Goal: Contribute content: Add original content to the website for others to see

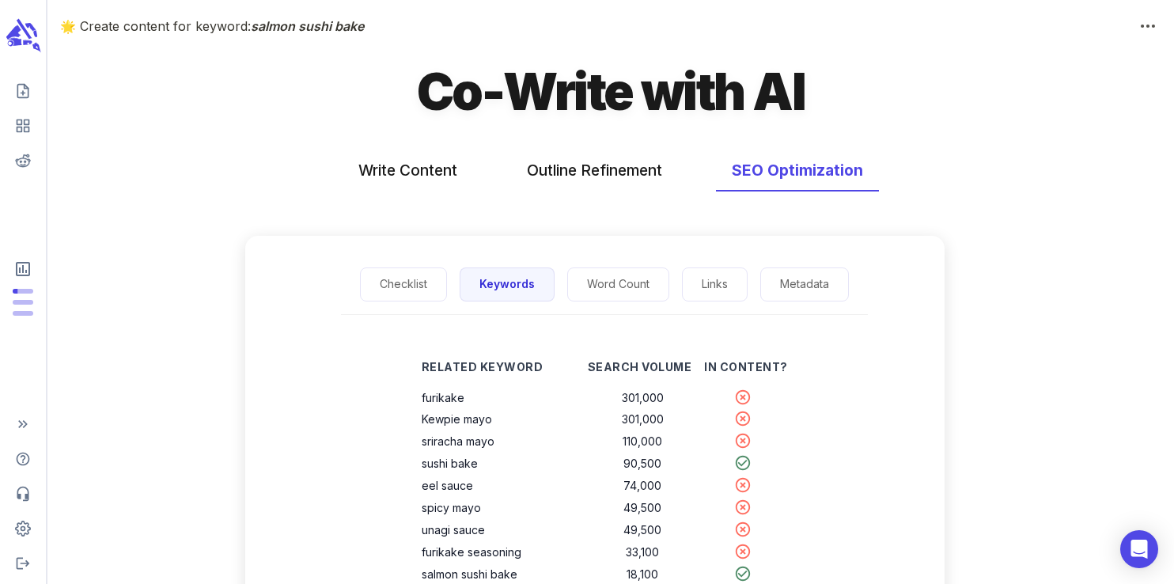
click at [26, 39] on icon "scrollable content" at bounding box center [23, 35] width 36 height 37
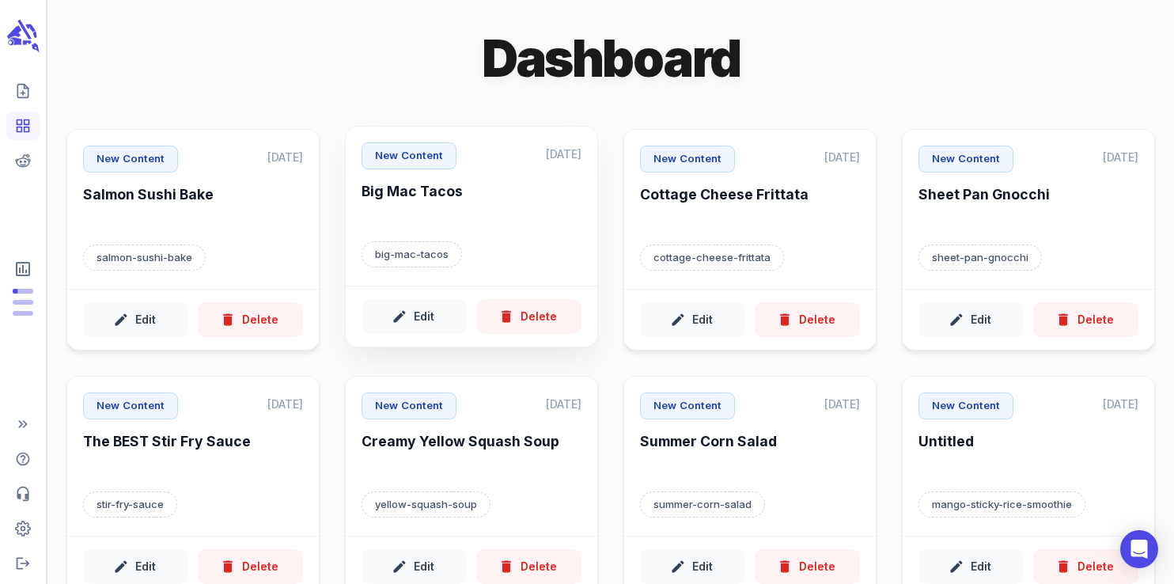
click at [528, 233] on div "New Content [DATE] Big Mac Tacos big-mac-tacos" at bounding box center [472, 206] width 252 height 159
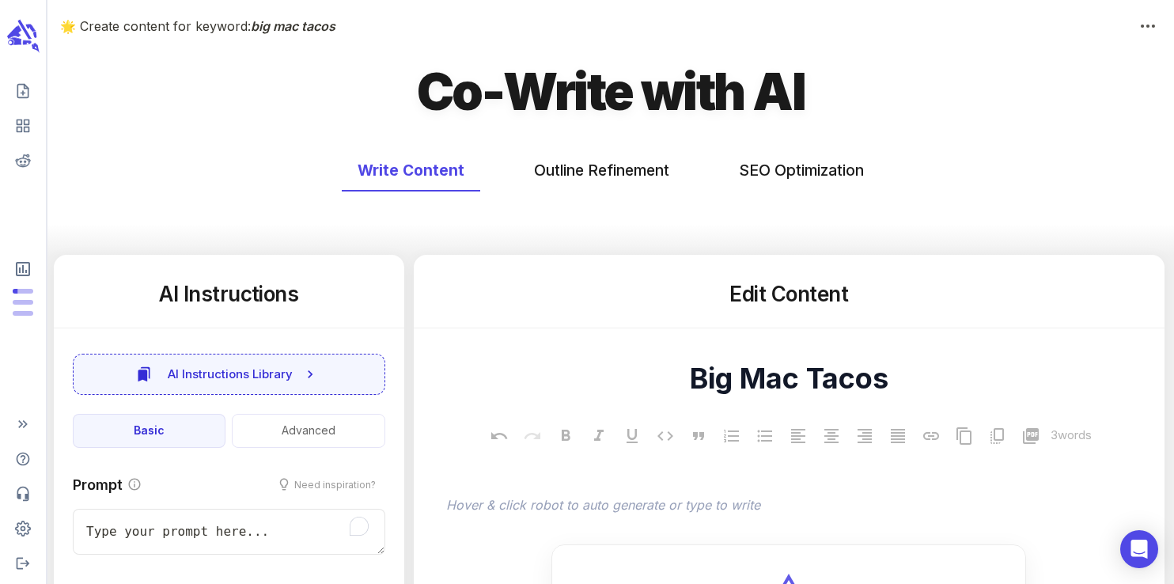
type textarea "x"
type input "289"
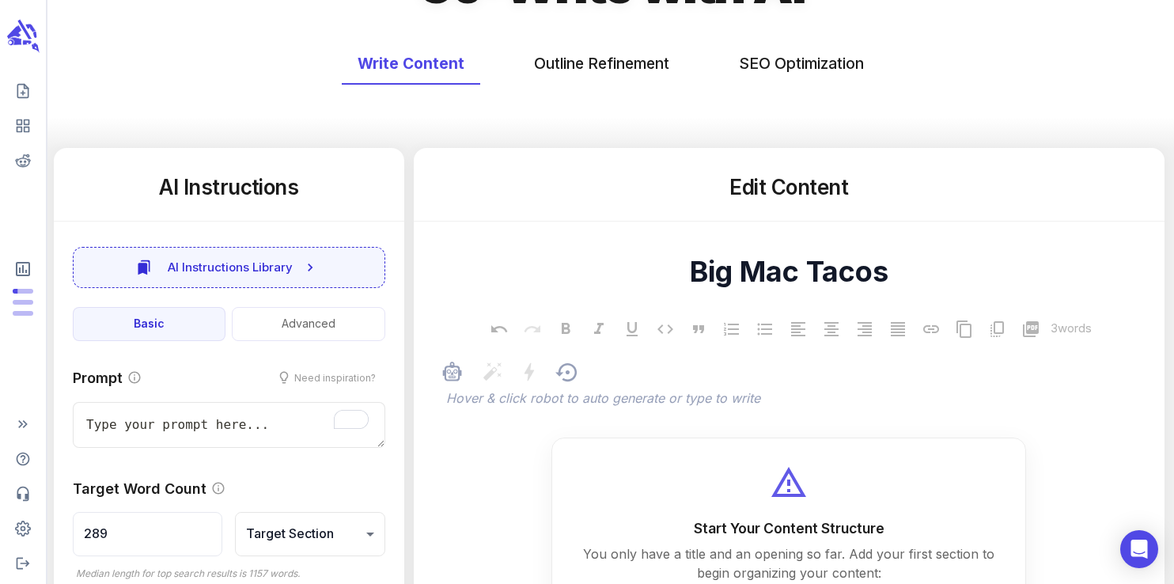
click at [553, 400] on p "﻿" at bounding box center [797, 399] width 702 height 19
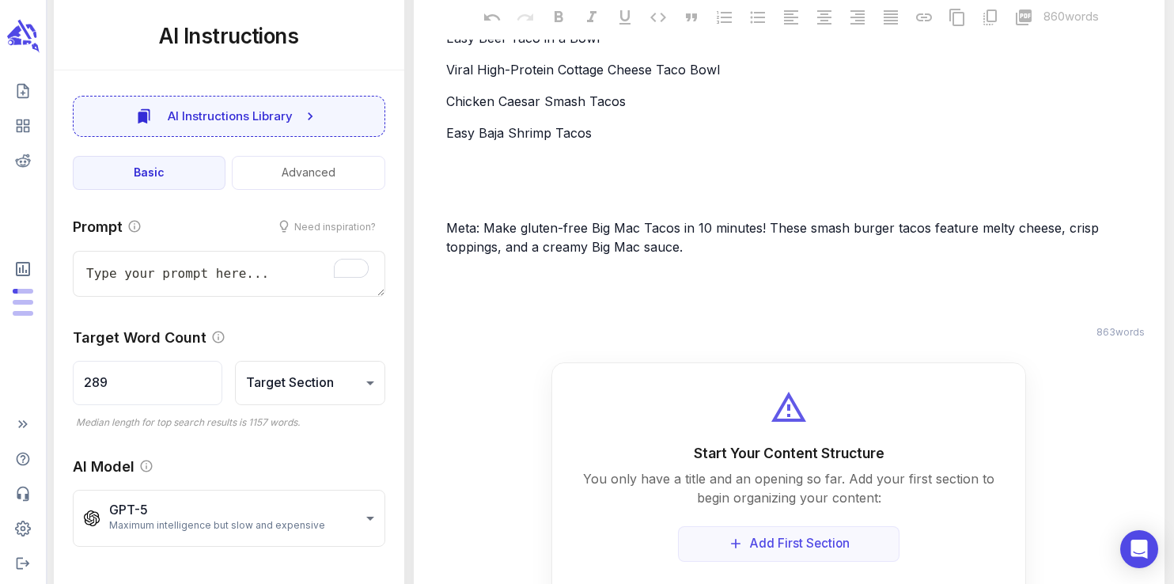
scroll to position [59, 0]
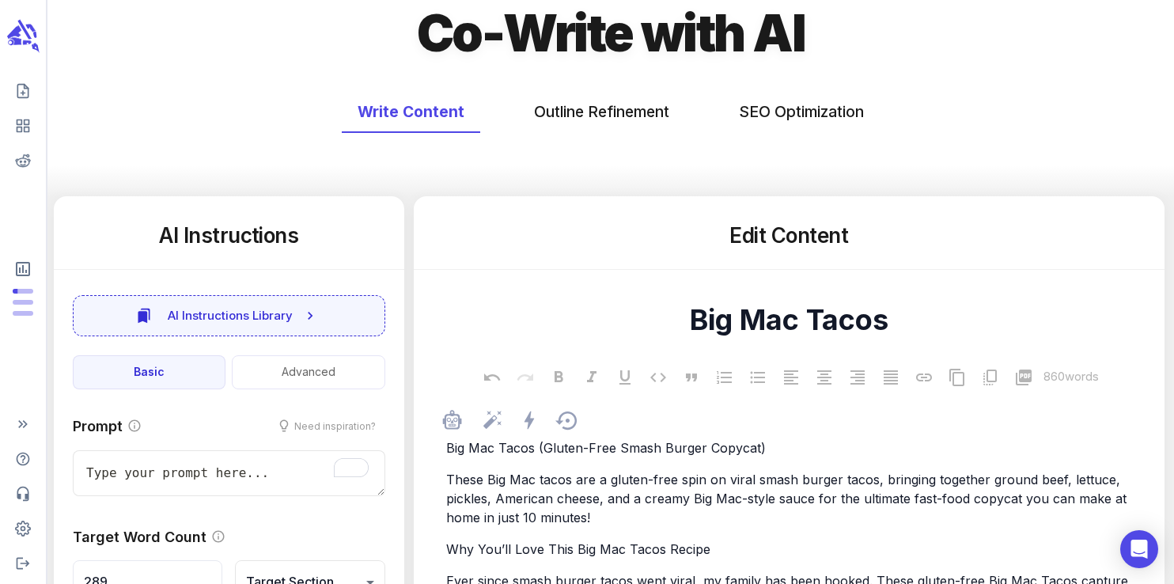
type textarea "x"
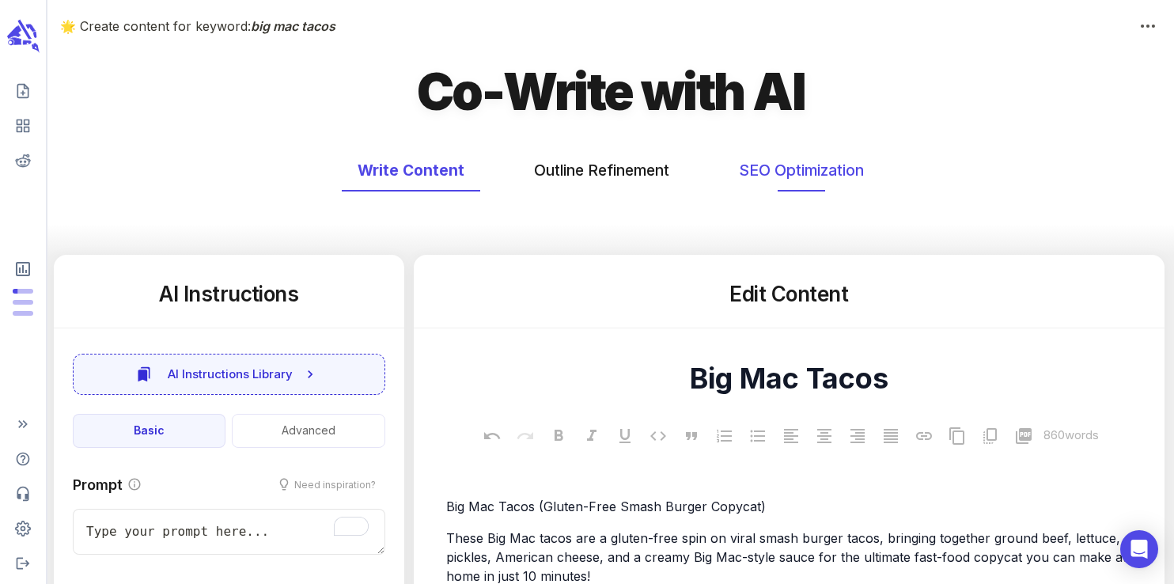
click at [786, 169] on button "SEO Optimization" at bounding box center [801, 171] width 157 height 42
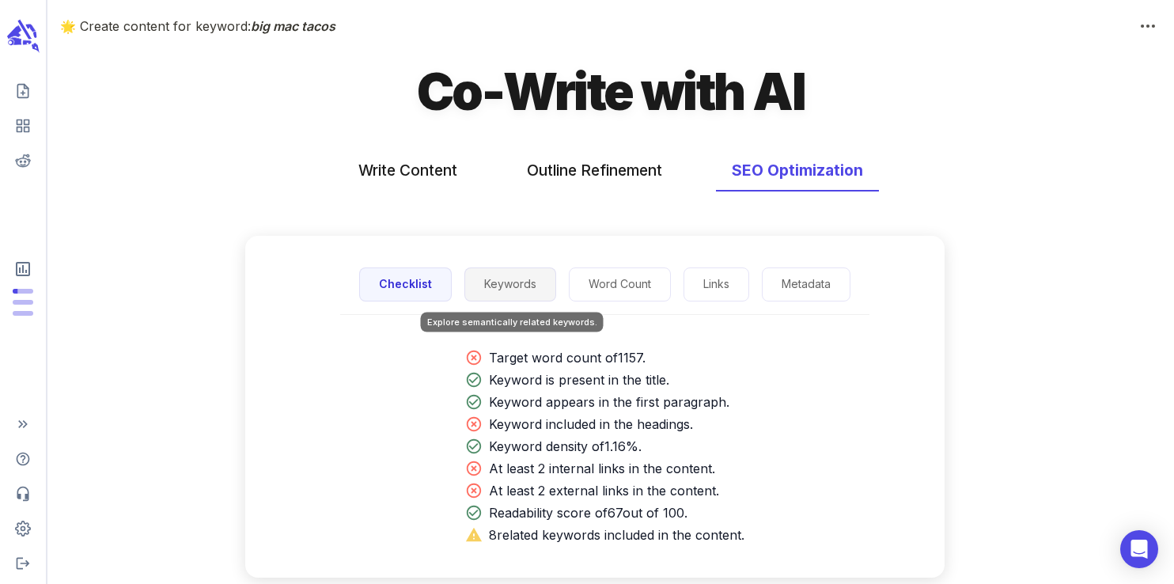
click at [517, 293] on button "Keywords" at bounding box center [510, 284] width 92 height 34
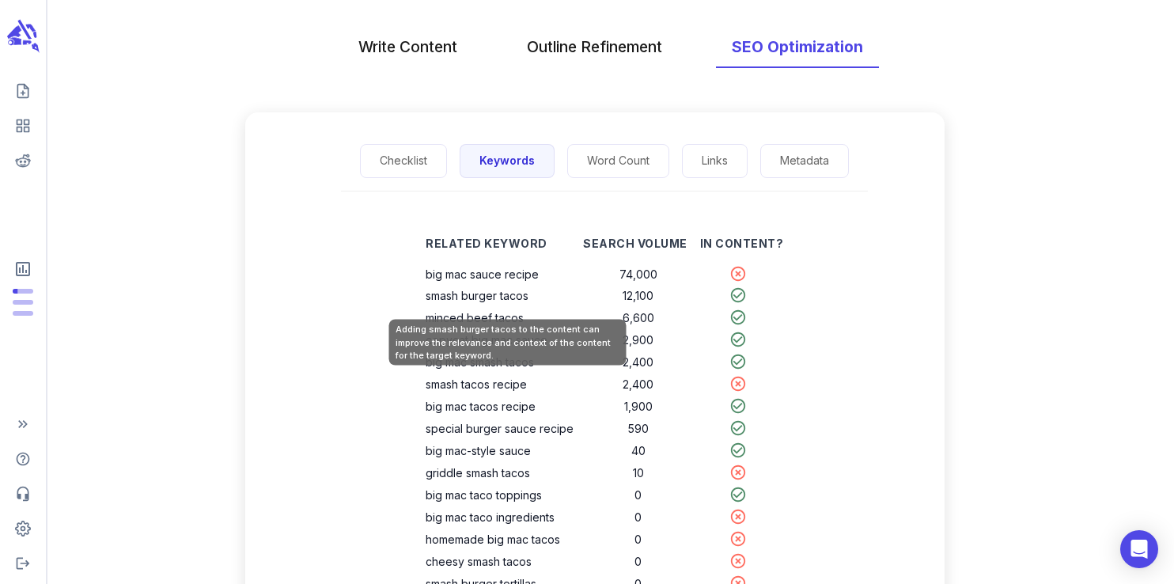
scroll to position [131, 0]
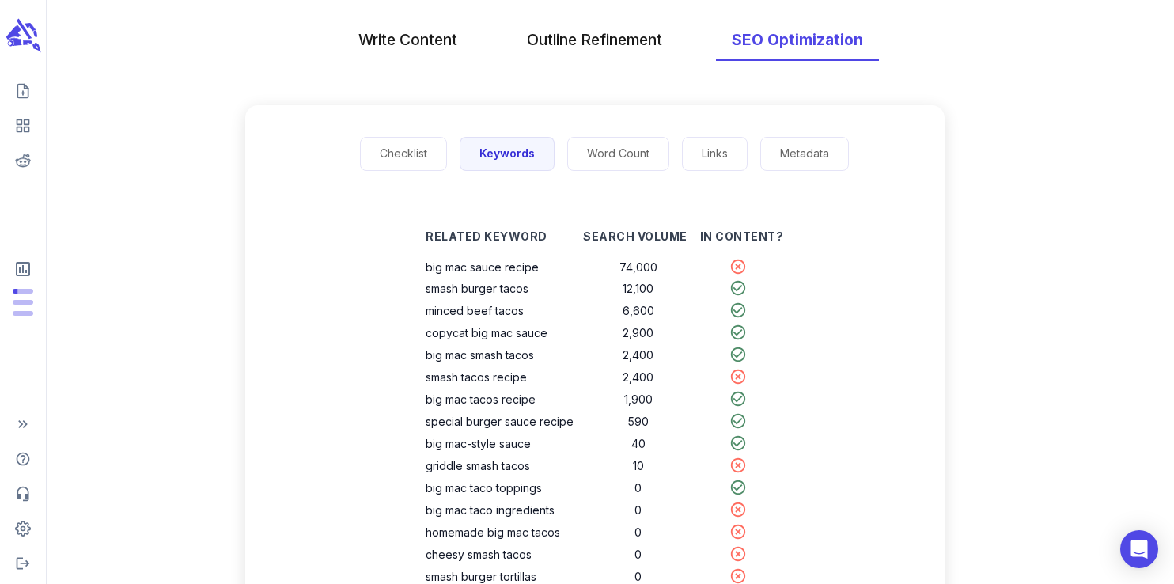
click at [14, 29] on icon "scrollable content" at bounding box center [14, 32] width 16 height 14
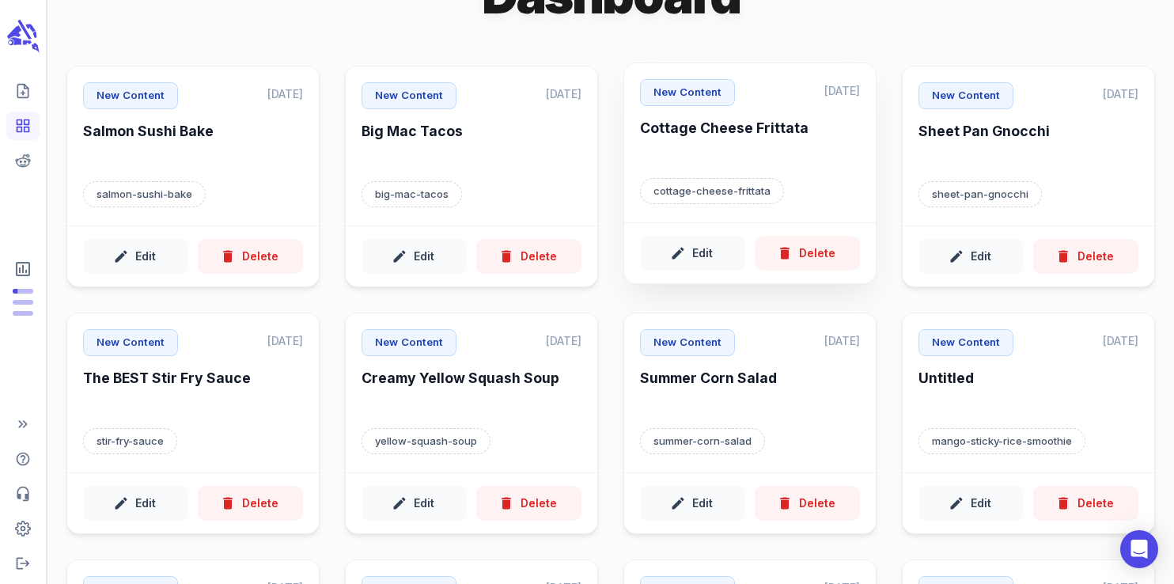
scroll to position [64, 0]
click at [782, 183] on div "cottage-cheese-frittata" at bounding box center [750, 190] width 220 height 27
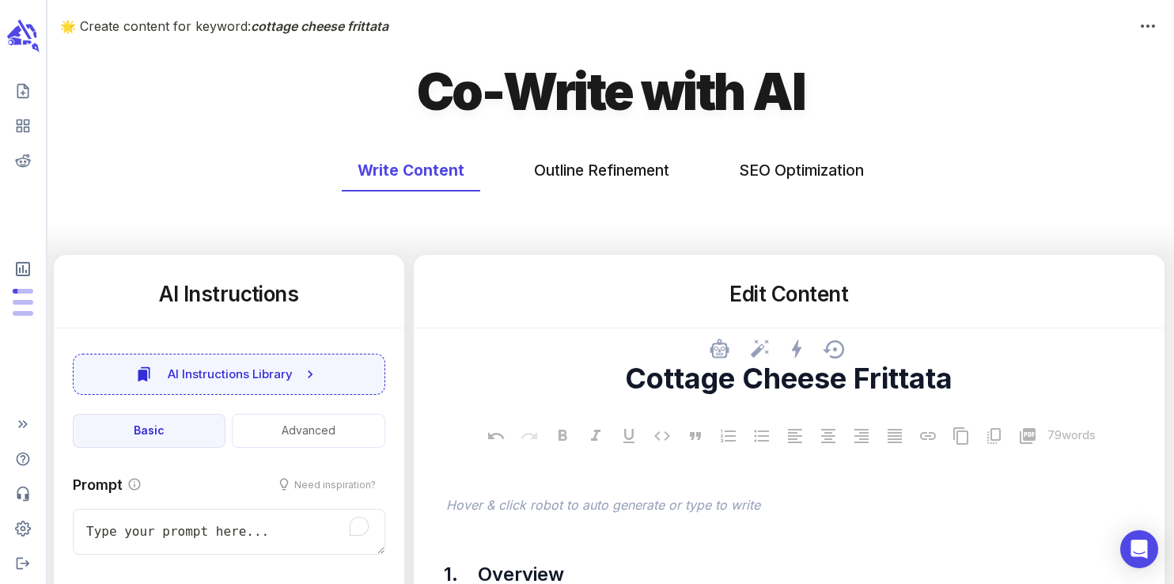
type textarea "x"
type input "50"
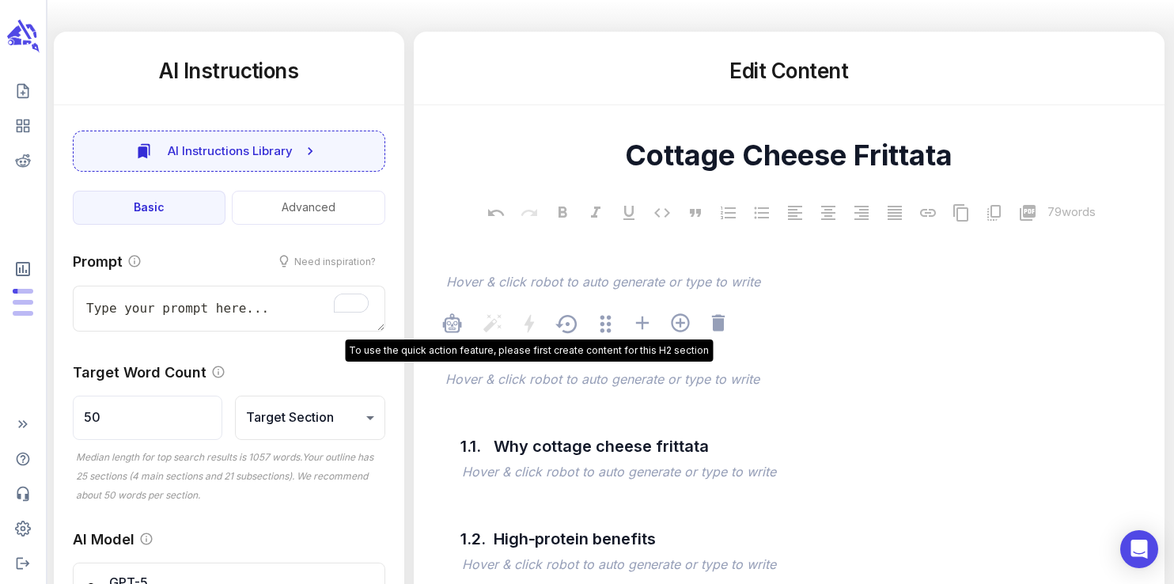
scroll to position [456, 0]
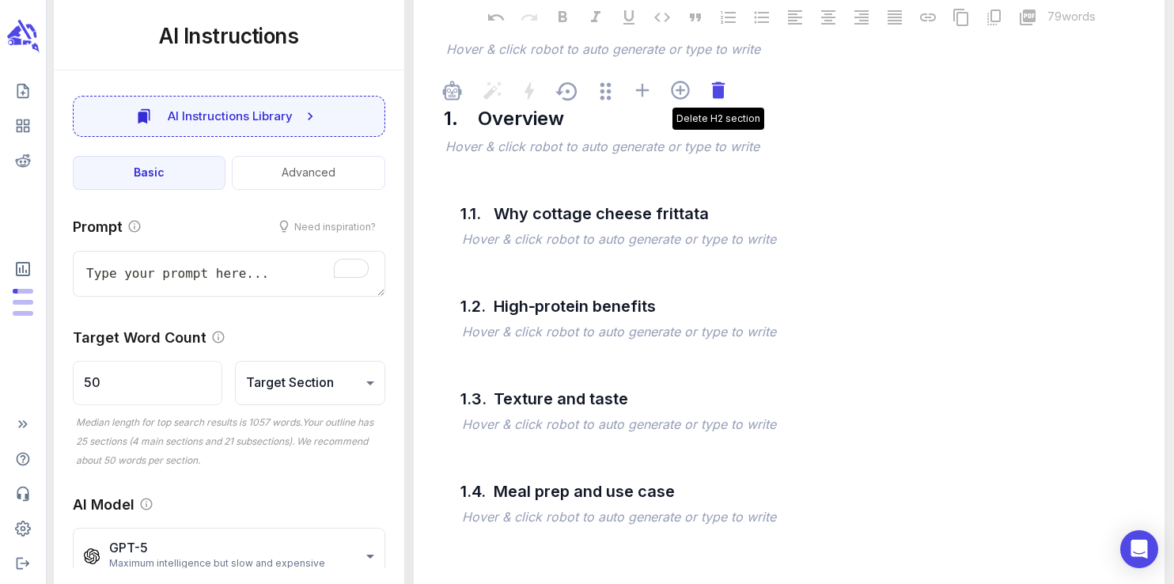
click at [721, 100] on icon at bounding box center [718, 90] width 22 height 22
type textarea "x"
type input "53"
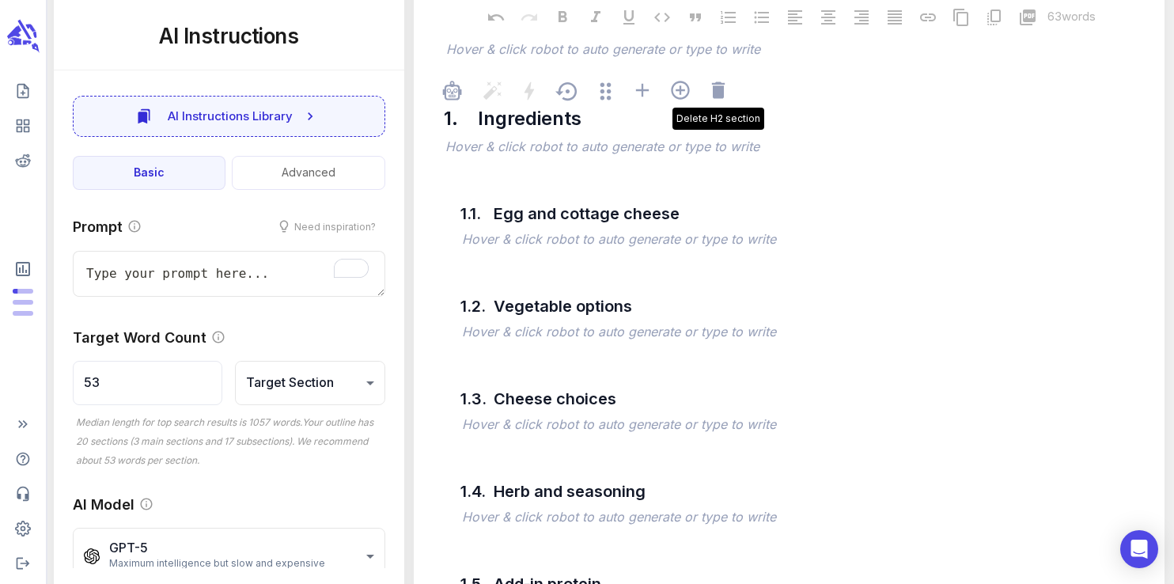
click at [721, 100] on icon at bounding box center [718, 90] width 22 height 22
type textarea "x"
type input "81"
click at [721, 100] on icon at bounding box center [718, 90] width 22 height 22
type textarea "x"
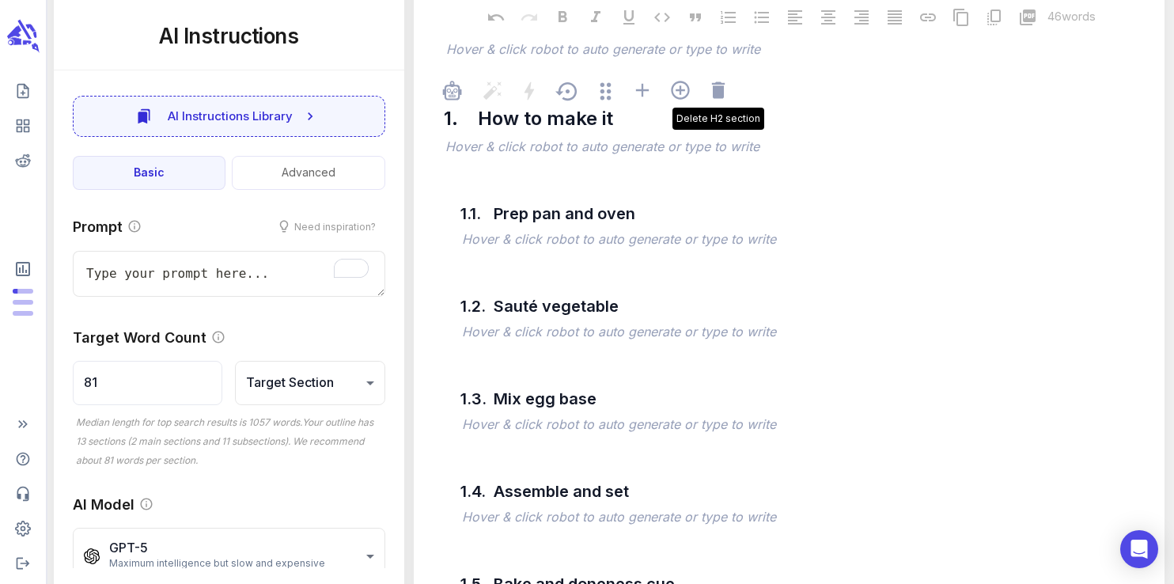
type input "176"
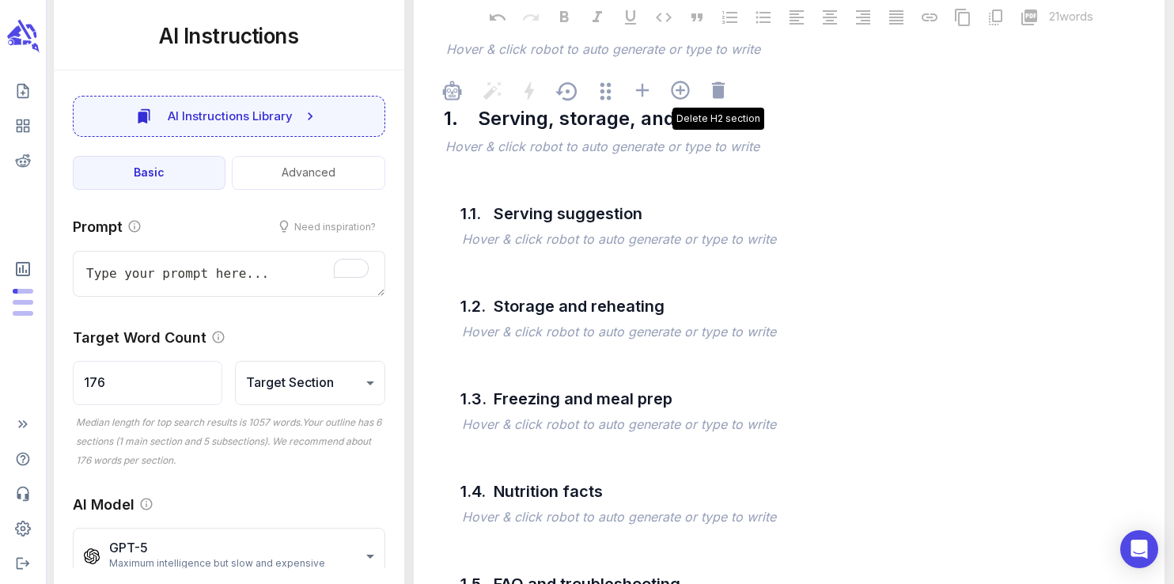
click at [721, 100] on icon at bounding box center [718, 90] width 22 height 22
type textarea "x"
type input "264"
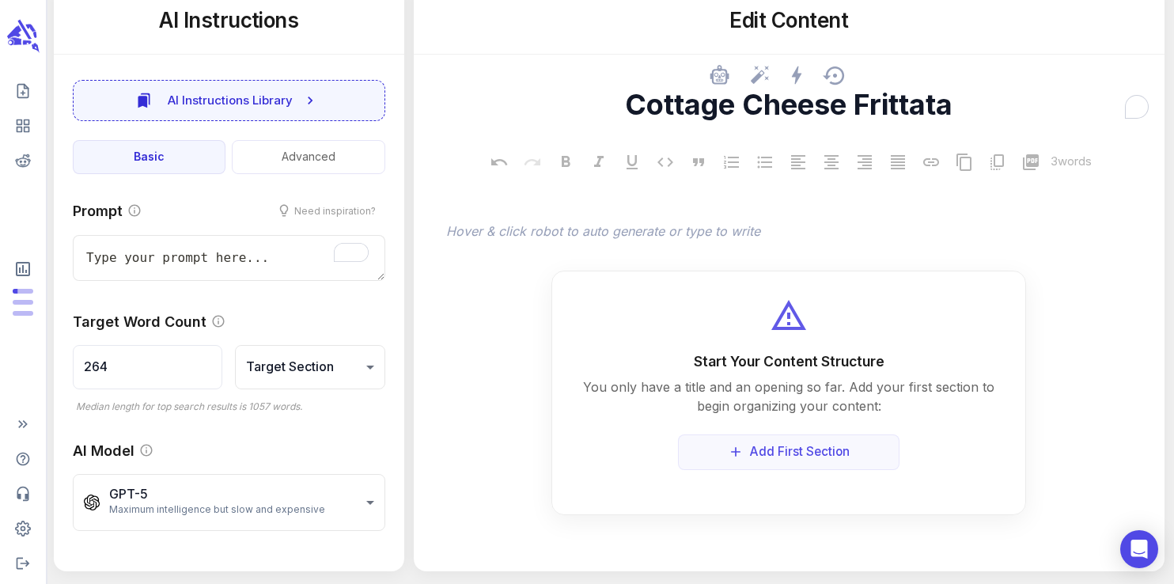
click at [721, 100] on textarea "Cottage Cheese Frittata" at bounding box center [788, 104] width 725 height 35
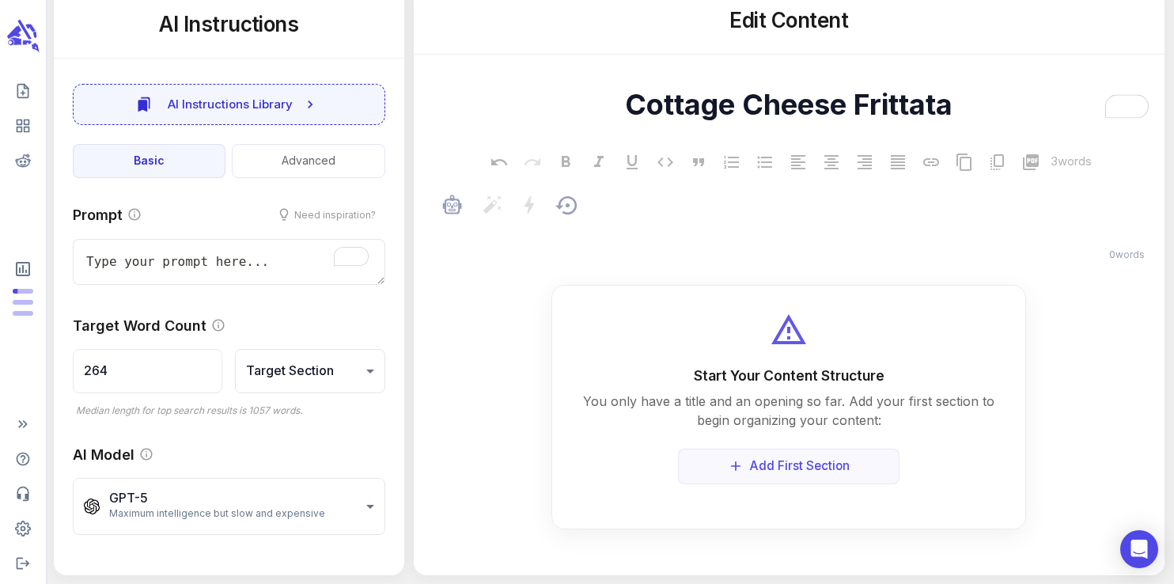
click at [679, 237] on p "﻿" at bounding box center [797, 232] width 702 height 19
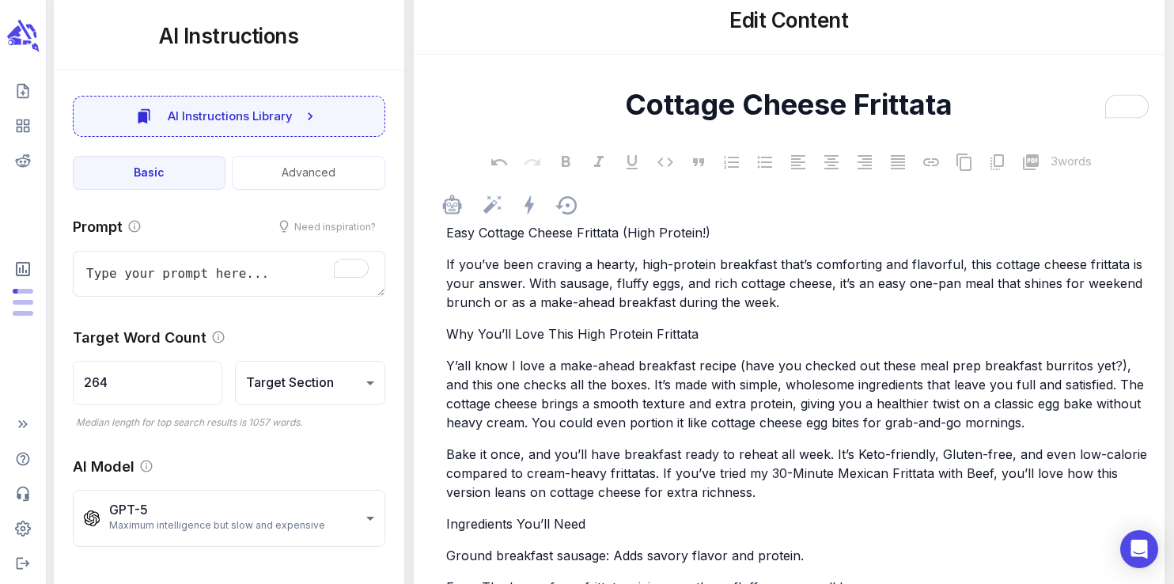
scroll to position [2228, 0]
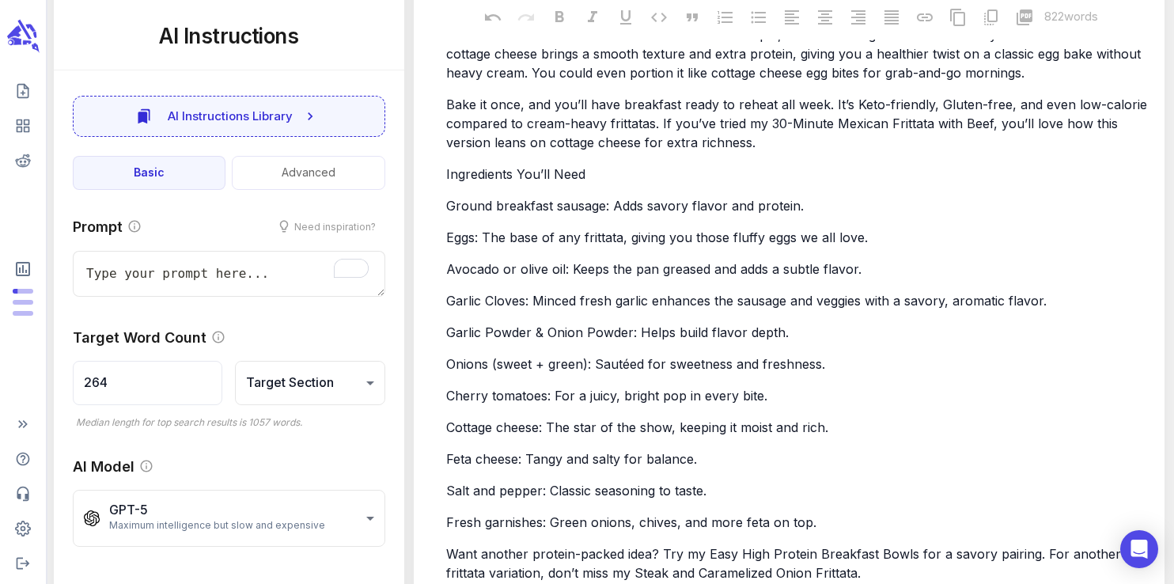
type textarea "x"
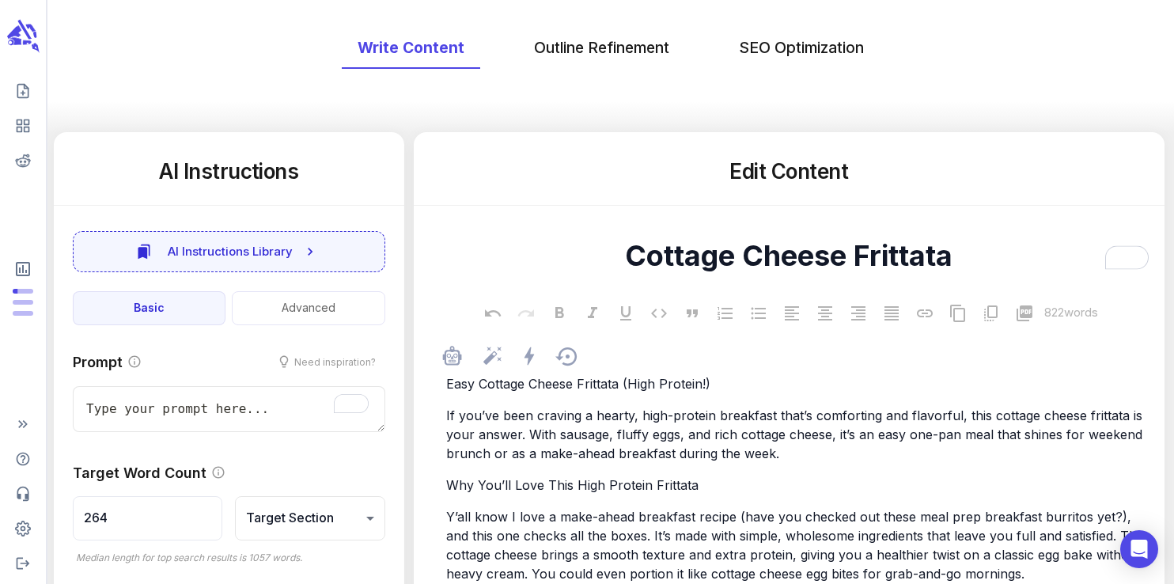
scroll to position [0, 0]
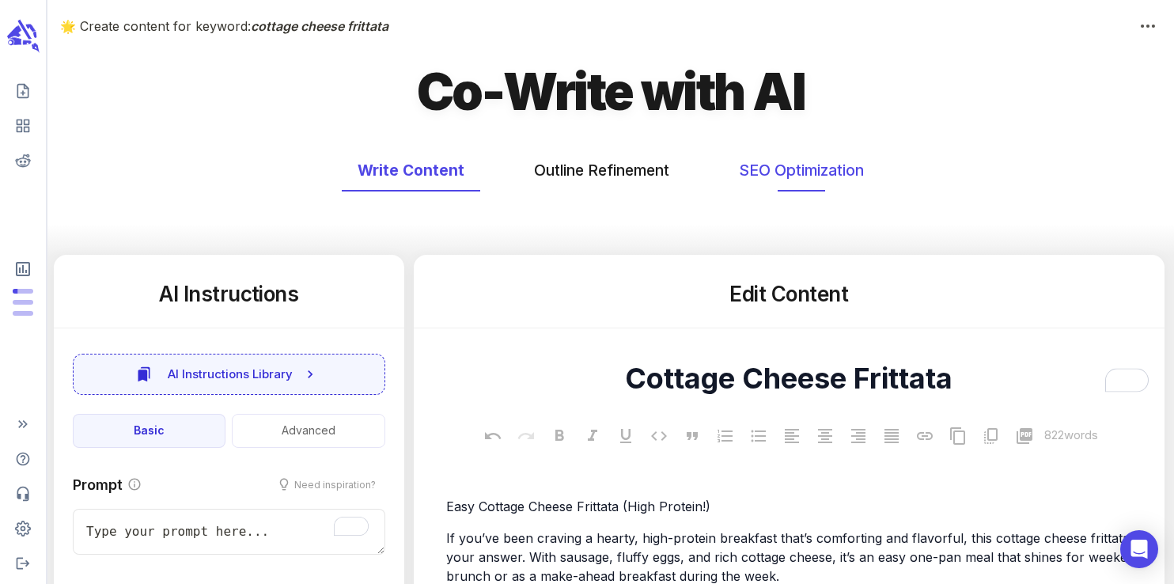
click at [752, 170] on button "SEO Optimization" at bounding box center [801, 171] width 157 height 42
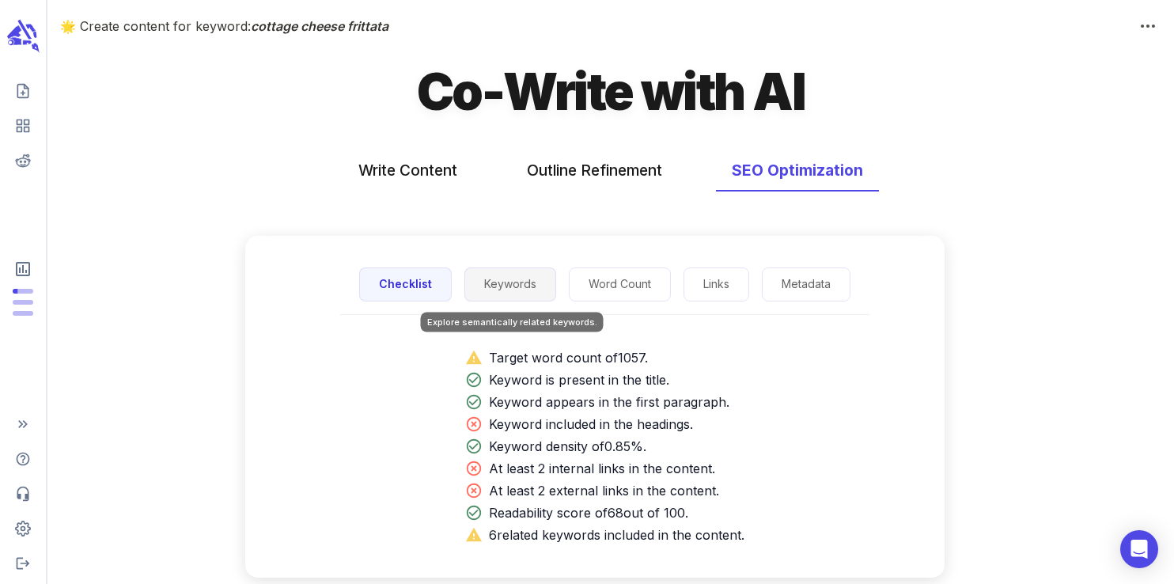
click at [523, 282] on button "Keywords" at bounding box center [510, 284] width 92 height 34
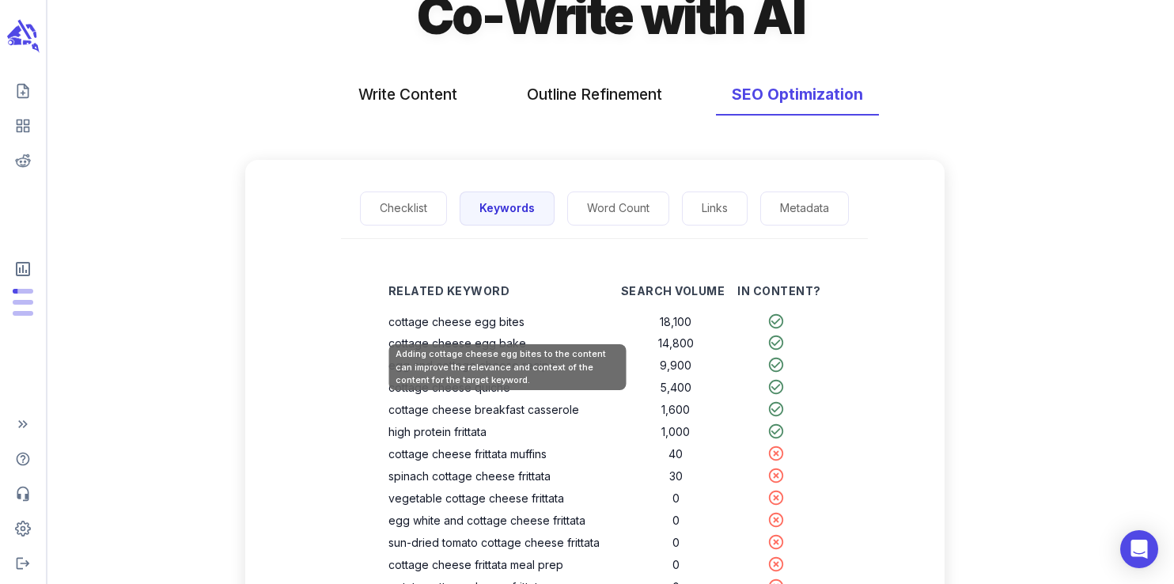
scroll to position [77, 0]
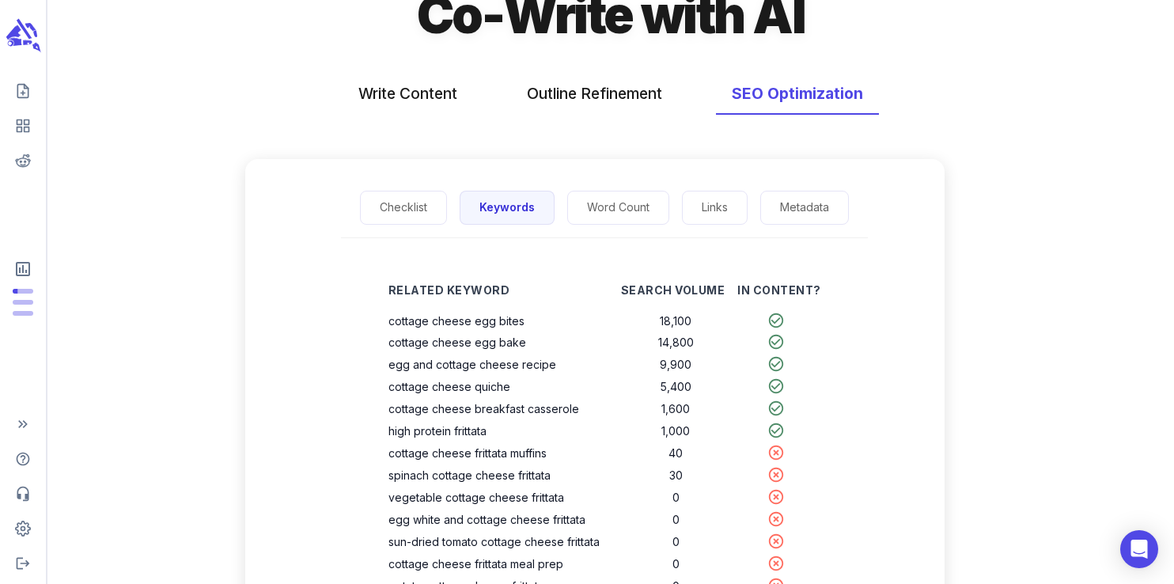
click at [27, 40] on icon "scrollable content" at bounding box center [23, 35] width 36 height 37
